Goal: Task Accomplishment & Management: Manage account settings

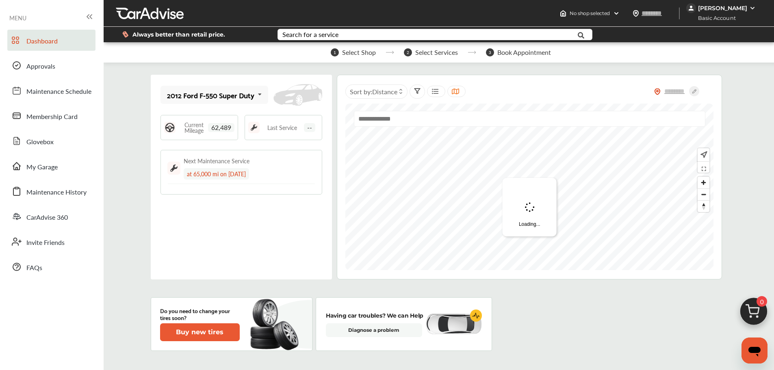
click at [209, 92] on div "2012 Ford F-550 Super Duty" at bounding box center [210, 95] width 87 height 8
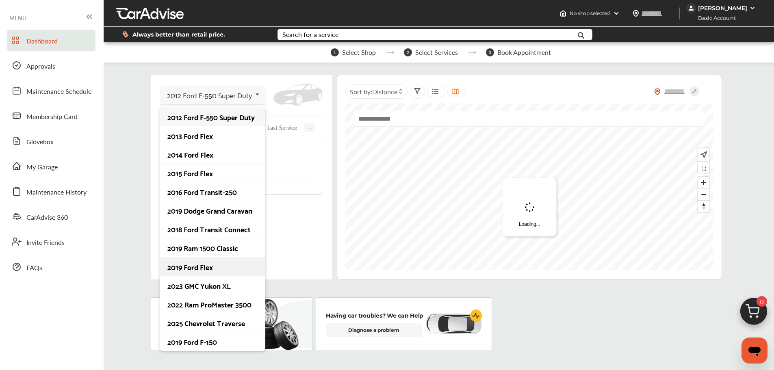
click at [203, 271] on div "2019 Ford Flex" at bounding box center [212, 267] width 90 height 8
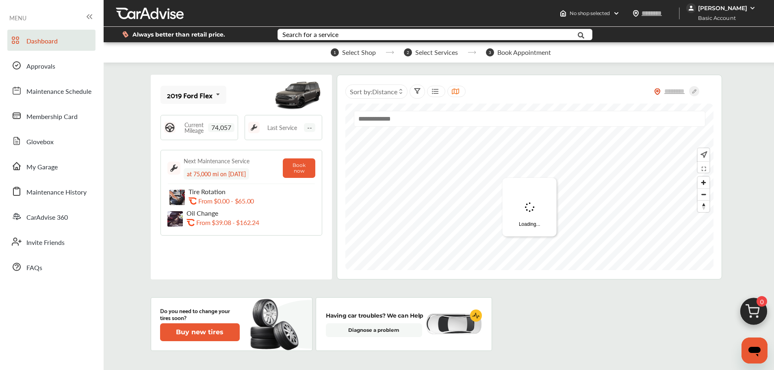
click at [213, 100] on icon at bounding box center [218, 94] width 14 height 17
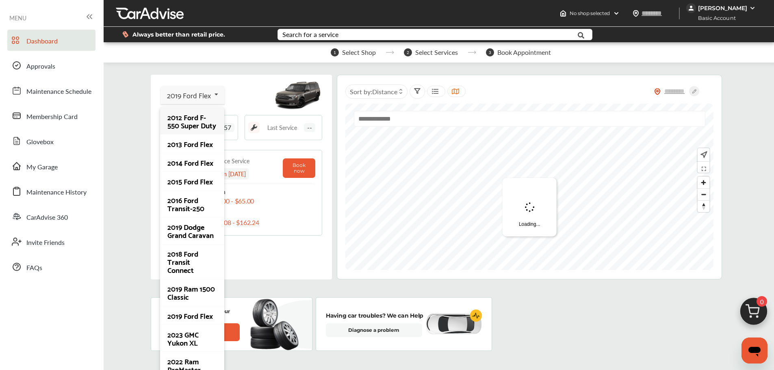
click at [266, 96] on div "2019 Ford Flex 2012 Ford F-550 Super Duty 2013 Ford Flex 2014 Ford Flex 2015 Fo…" at bounding box center [242, 95] width 162 height 21
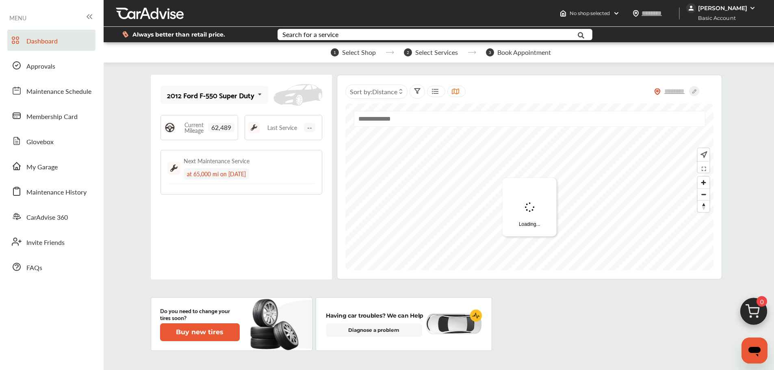
click at [222, 98] on div "2012 Ford F-550 Super Duty" at bounding box center [210, 95] width 87 height 8
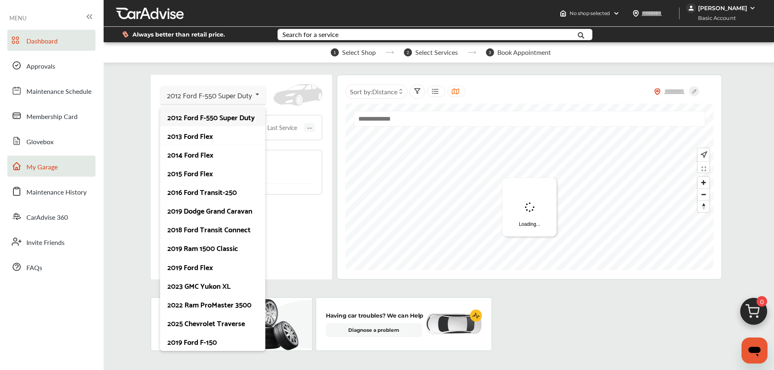
click at [44, 171] on span "My Garage" at bounding box center [41, 167] width 31 height 11
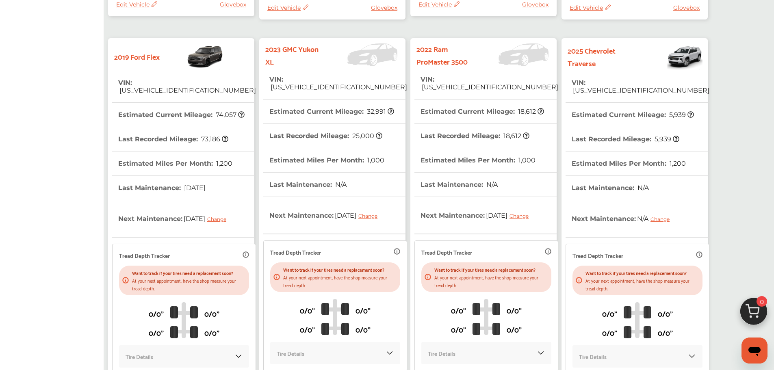
scroll to position [813, 0]
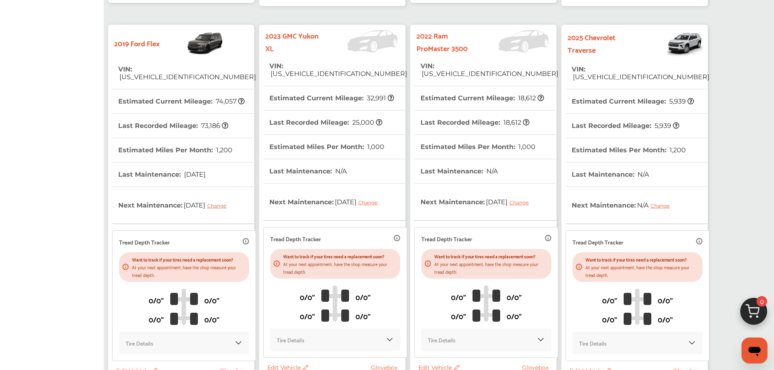
click at [154, 45] on strong "2019 Ford Flex" at bounding box center [137, 43] width 46 height 13
click at [217, 41] on img at bounding box center [192, 43] width 64 height 28
click at [138, 43] on strong "2019 Ford Flex" at bounding box center [137, 43] width 46 height 13
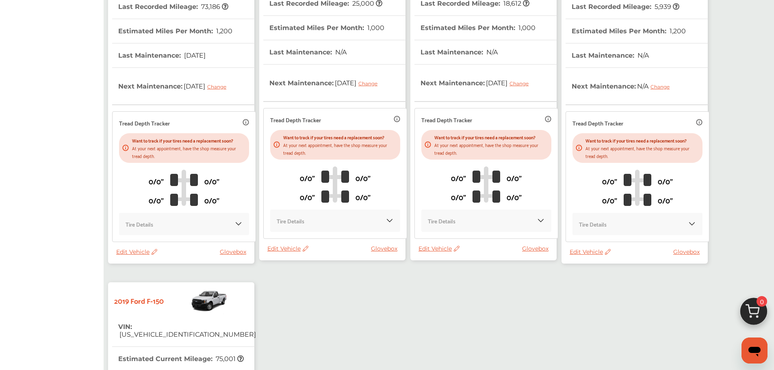
scroll to position [935, 0]
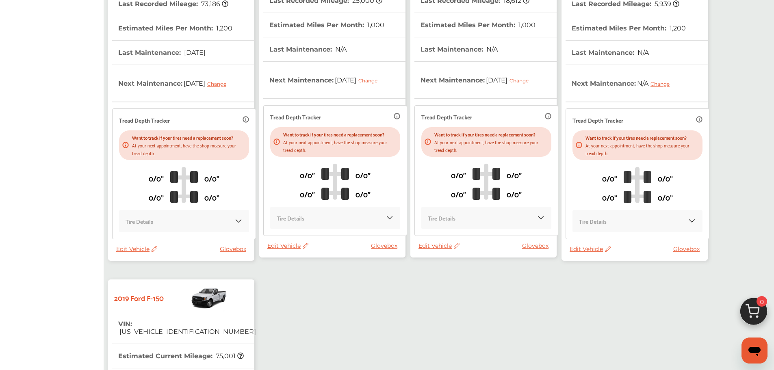
click at [135, 249] on span "Edit Vehicle" at bounding box center [136, 249] width 41 height 7
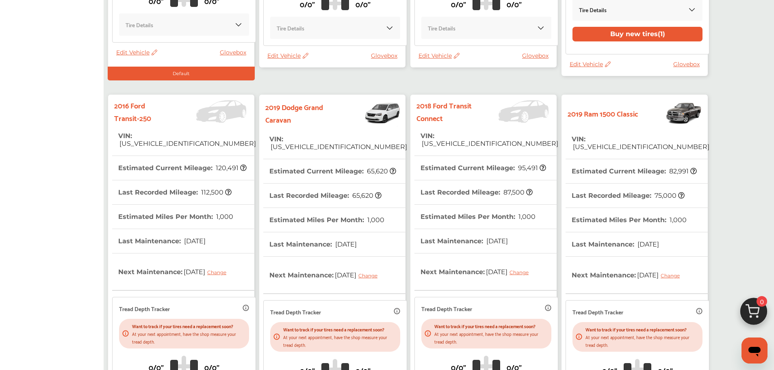
scroll to position [610, 0]
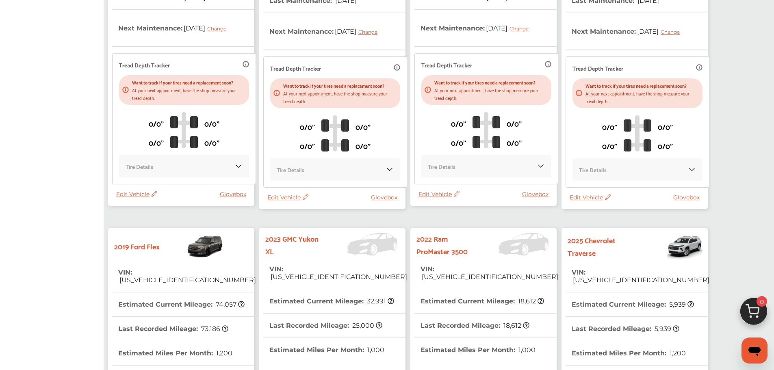
click at [204, 250] on img at bounding box center [192, 246] width 64 height 28
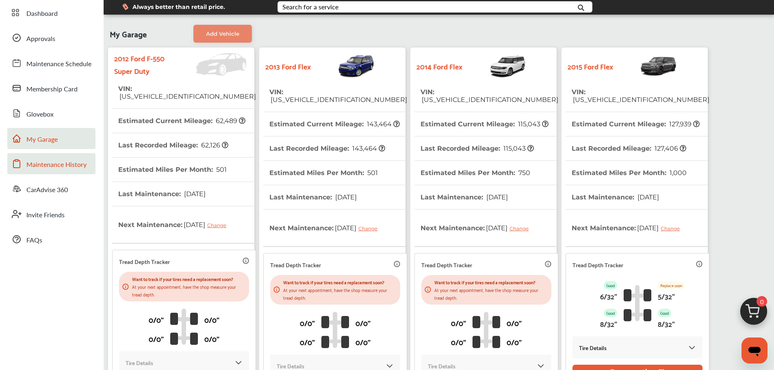
scroll to position [41, 0]
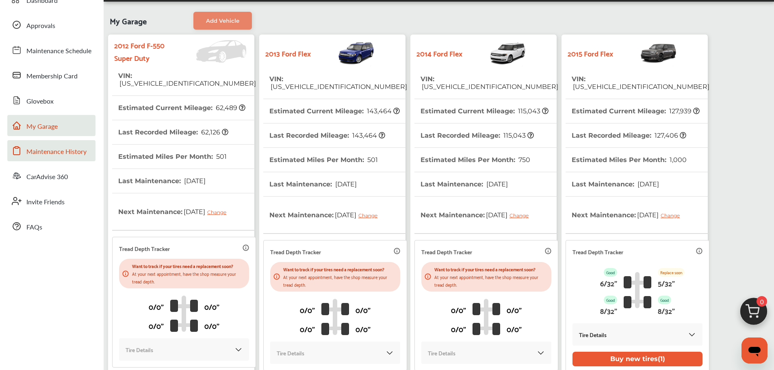
click at [71, 157] on span "Maintenance History" at bounding box center [56, 152] width 60 height 11
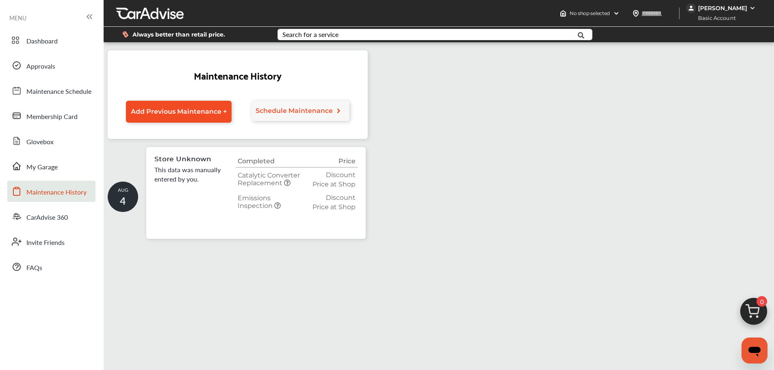
click at [201, 115] on span "Add Previous Maintenance +" at bounding box center [179, 112] width 96 height 8
select select "*"
select select "****"
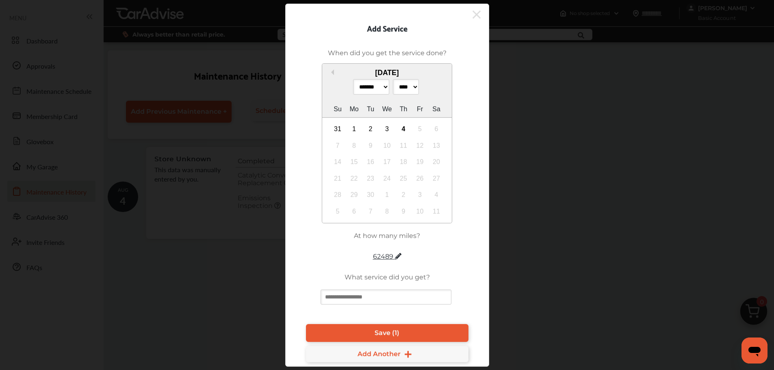
click at [476, 15] on icon at bounding box center [477, 14] width 8 height 13
